Goal: Task Accomplishment & Management: Complete application form

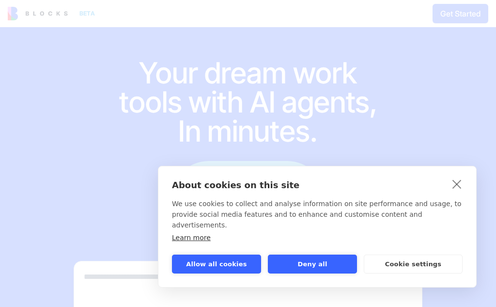
click at [456, 217] on p "We use cookies to collect and analyse information on site performance and usage…" at bounding box center [317, 214] width 291 height 32
click at [232, 268] on button "Allow all cookies" at bounding box center [216, 263] width 89 height 19
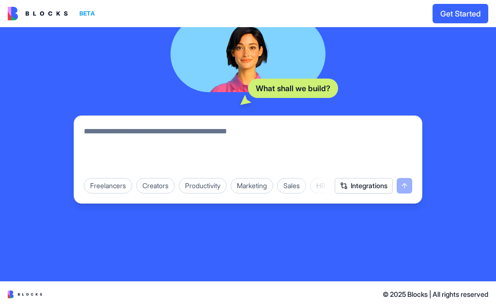
scroll to position [145, 0]
click at [162, 184] on div "Creators" at bounding box center [155, 186] width 39 height 16
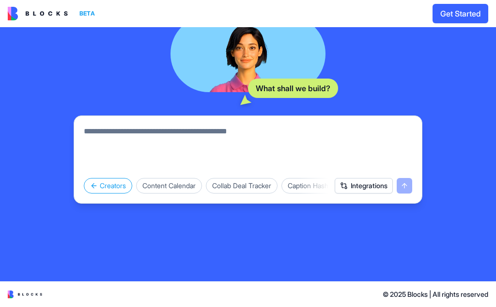
click at [193, 189] on div "Content Calendar" at bounding box center [169, 186] width 66 height 16
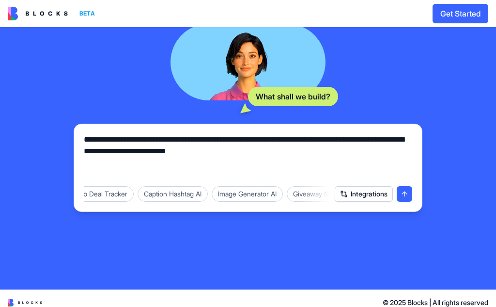
scroll to position [0, 146]
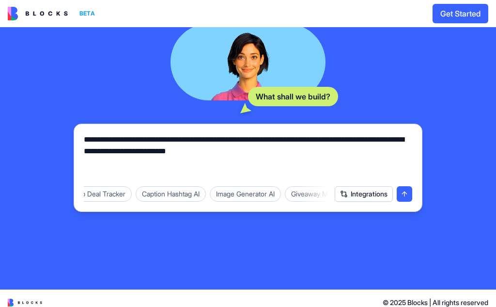
click at [191, 201] on div "Caption Hashtag AI" at bounding box center [171, 194] width 70 height 16
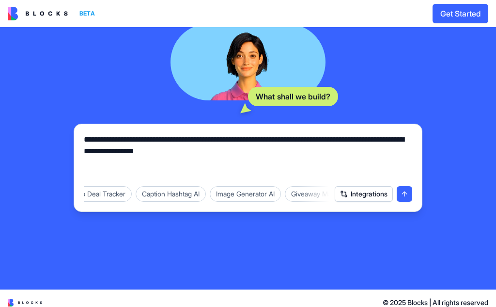
click at [190, 196] on div "Caption Hashtag AI" at bounding box center [171, 194] width 70 height 16
click at [244, 195] on div "Image Generator AI" at bounding box center [245, 194] width 71 height 16
click at [197, 201] on div "Giveaway Manager" at bounding box center [203, 194] width 70 height 16
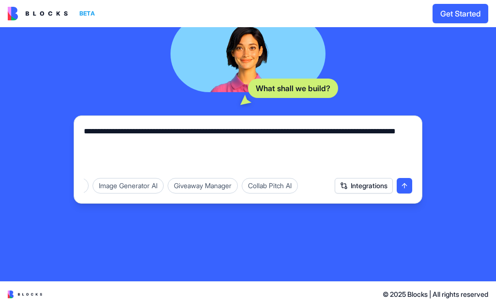
scroll to position [145, 0]
click at [372, 189] on button "Integrations" at bounding box center [364, 186] width 58 height 16
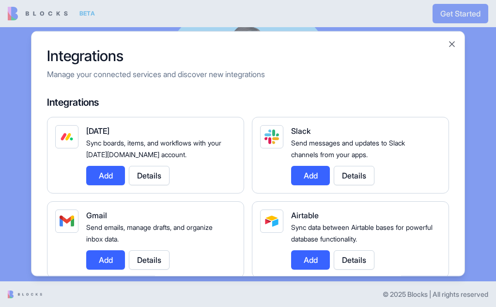
scroll to position [0, 0]
click at [450, 43] on button "Close" at bounding box center [452, 44] width 10 height 10
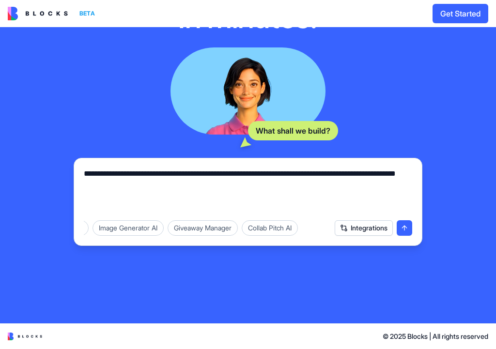
click at [374, 220] on button "Integrations" at bounding box center [364, 228] width 58 height 16
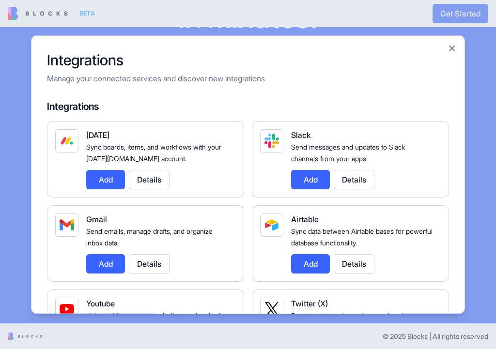
click at [454, 58] on div "Integrations Manage your connected services and discover new integrations Integ…" at bounding box center [248, 175] width 434 height 280
click at [456, 45] on button "Close" at bounding box center [452, 48] width 10 height 10
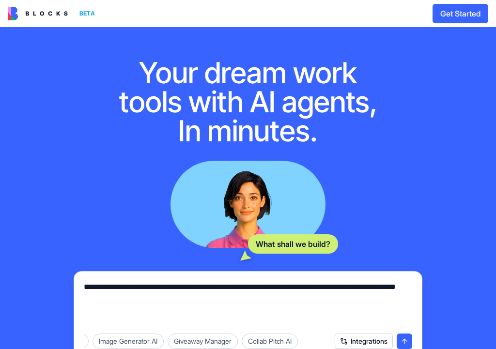
click at [470, 14] on button "Get Started" at bounding box center [461, 13] width 56 height 19
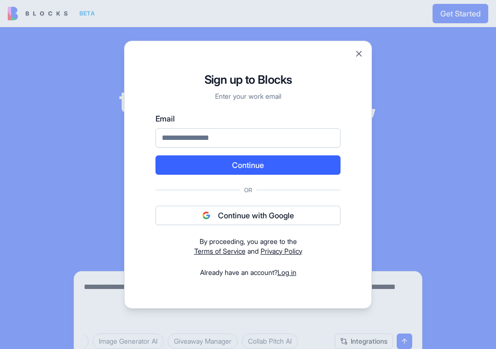
click at [299, 216] on button "Continue with Google" at bounding box center [248, 215] width 185 height 19
